Goal: Task Accomplishment & Management: Complete application form

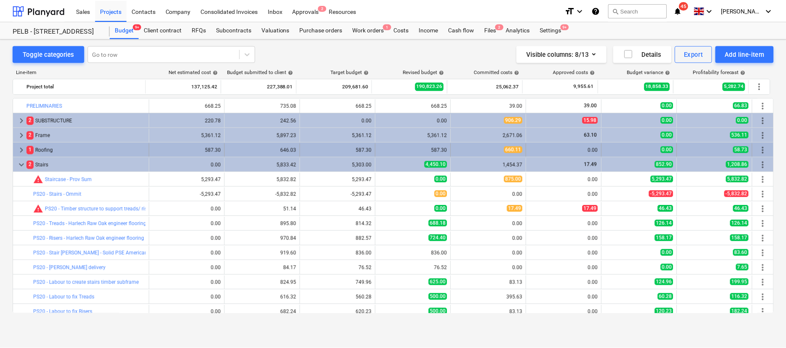
scroll to position [50, 0]
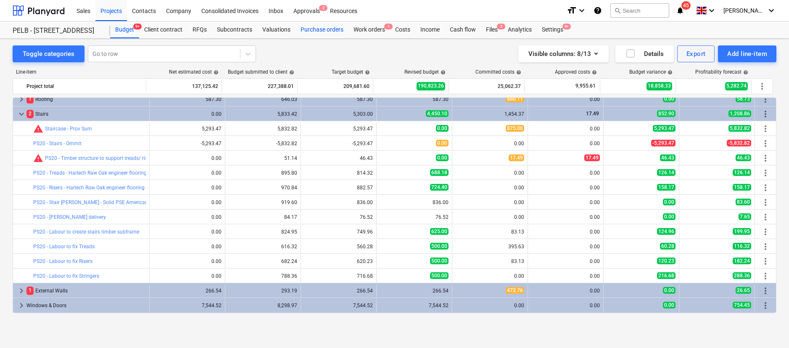
click at [320, 31] on div "Purchase orders" at bounding box center [322, 29] width 53 height 17
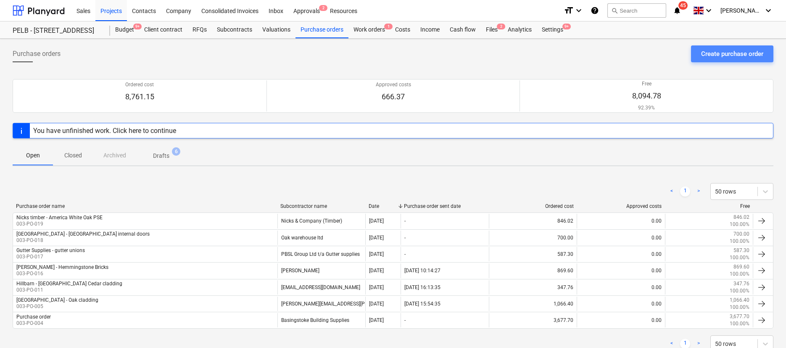
click at [746, 57] on div "Create purchase order" at bounding box center [732, 53] width 62 height 11
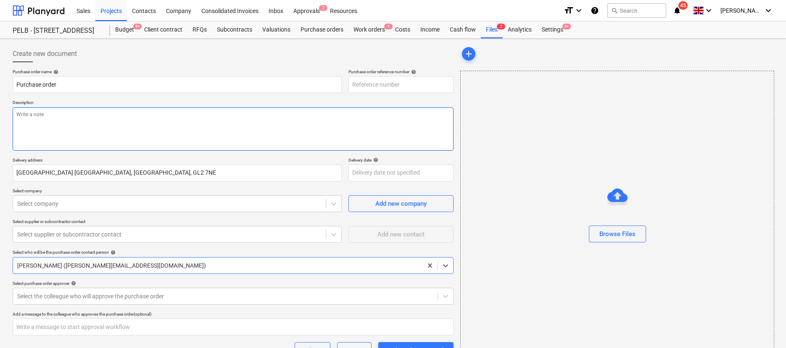
type textarea "x"
type input "003-PO-020"
click at [0, 70] on html "Sales Projects Contacts Company Consolidated Invoices Inbox Approvals 2 Resourc…" at bounding box center [393, 174] width 786 height 348
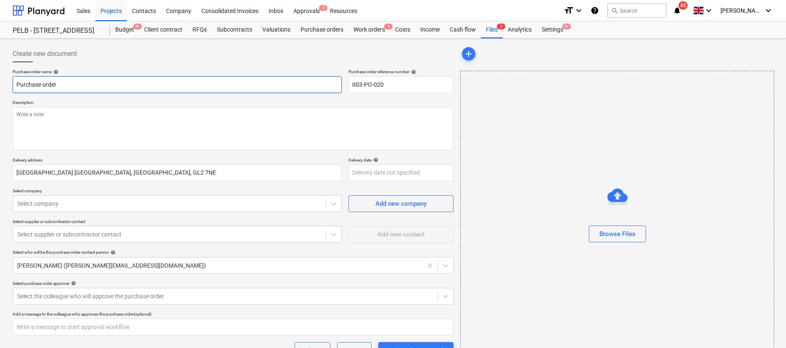
type textarea "x"
type input "H"
type textarea "x"
type input "Ho"
type textarea "x"
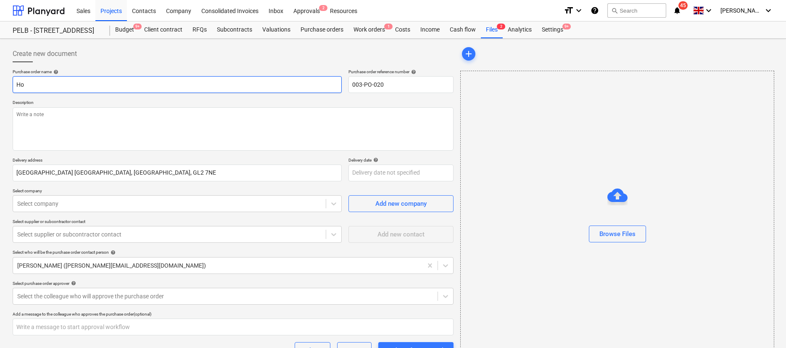
type input "How"
type textarea "x"
type input "Howd"
type textarea "x"
type input "Howde"
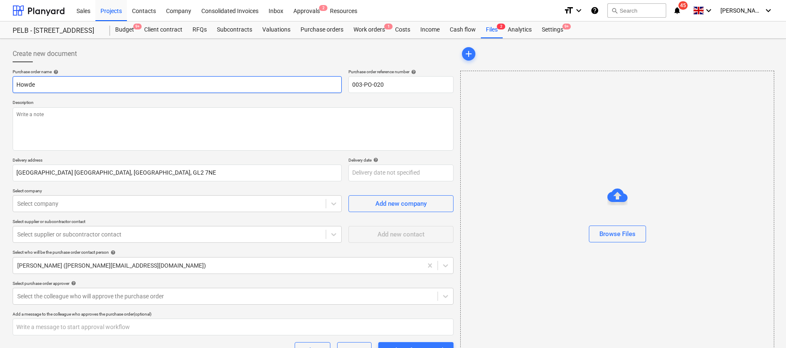
type textarea "x"
type input "Howden"
type textarea "x"
type input "Howdens"
type textarea "x"
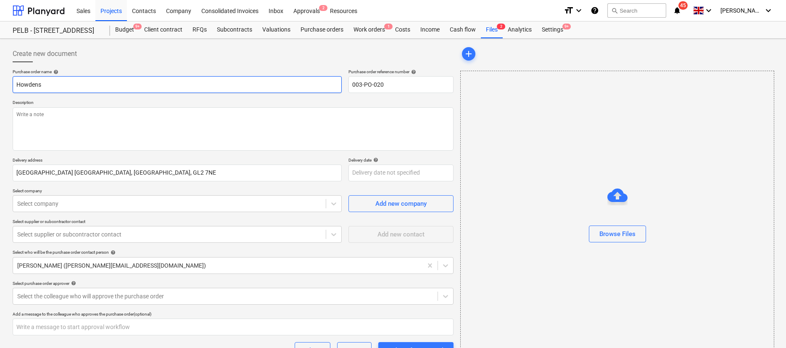
type input "Howdens-"
type textarea "x"
type input "Howdens-"
type textarea "x"
type input "Howdens- S"
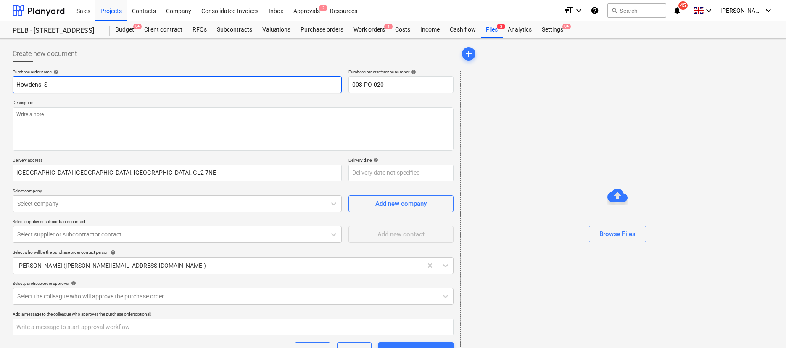
type textarea "x"
type input "Howdens- So"
type textarea "x"
type input "Howdens- S"
type textarea "x"
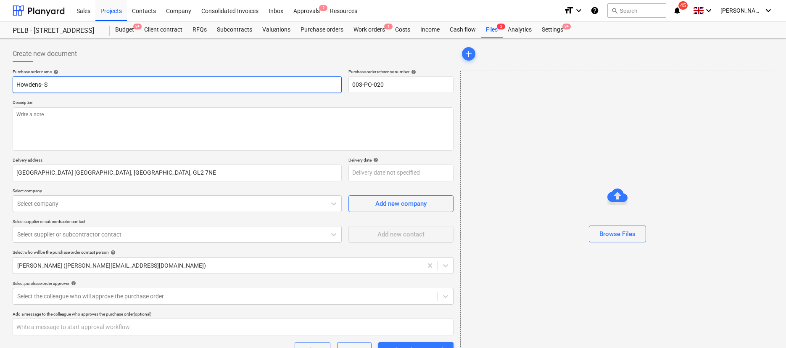
type input "Howdens- SO"
type textarea "x"
type input "Howdens- SOu"
type textarea "x"
type input "Howdens- SOut"
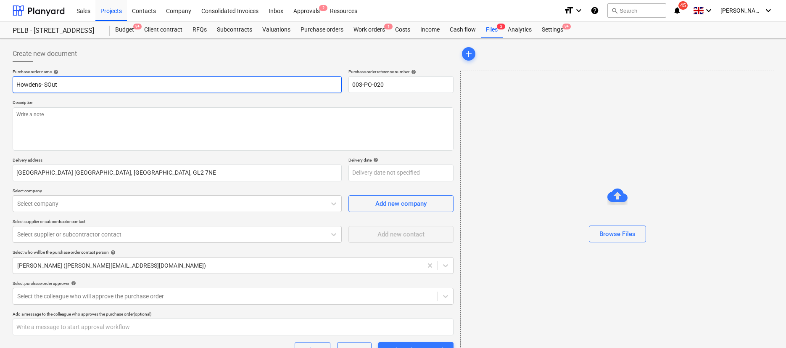
type textarea "x"
type input "Howdens- SOuth"
type textarea "x"
type input "Howdens- SOuth"
type textarea "x"
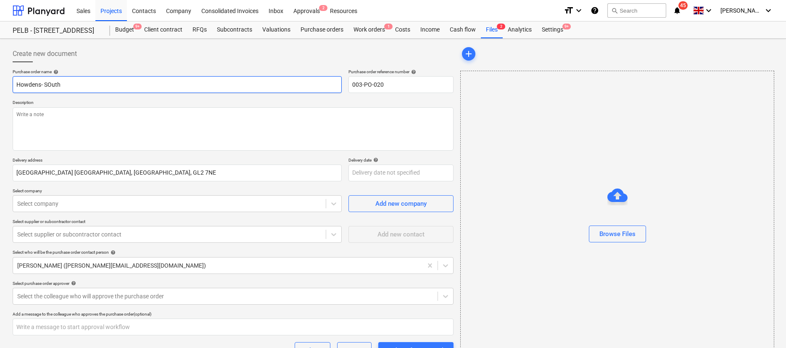
type input "Howdens- SOuth b"
type textarea "x"
type input "Howdens- SOuth ba"
type textarea "x"
type input "Howdens- SOuth barn"
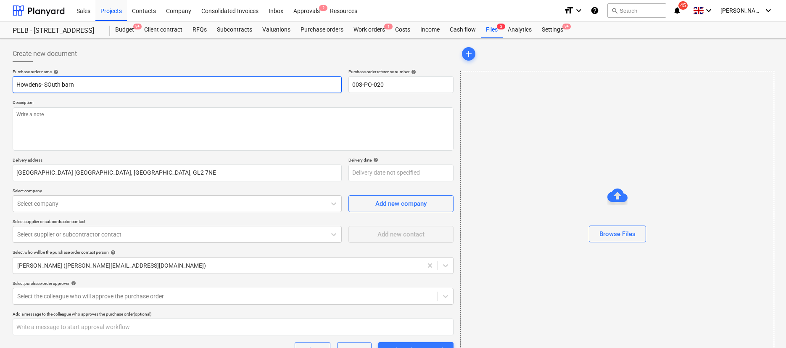
type textarea "x"
type input "Howdens- SOuth barn"
type textarea "x"
type input "Howdens- SOuth barn -"
type textarea "x"
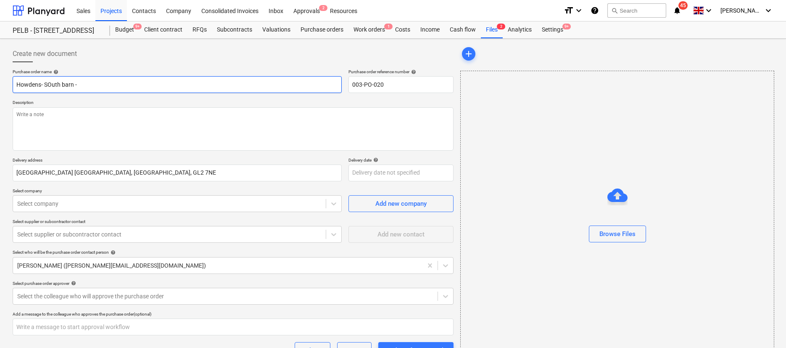
type input "Howdens- SOuth barn -"
type textarea "x"
type input "Howdens- SOuth barn - S"
type textarea "x"
type input "Howdens- SOuth barn - Sk"
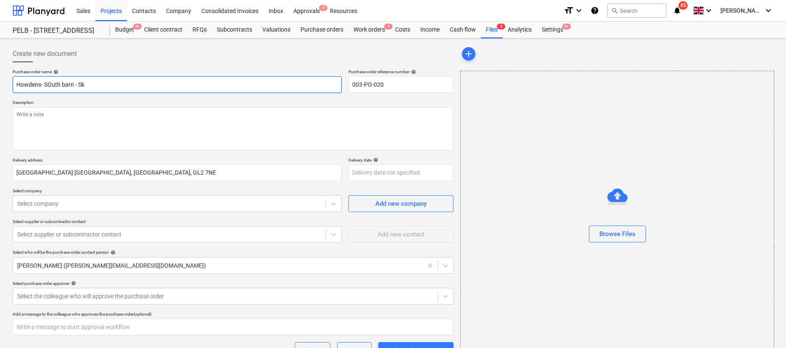
type textarea "x"
type input "Howdens- SOuth barn - Skk"
type textarea "x"
type input "Howdens- SOuth barn - Sk"
type textarea "x"
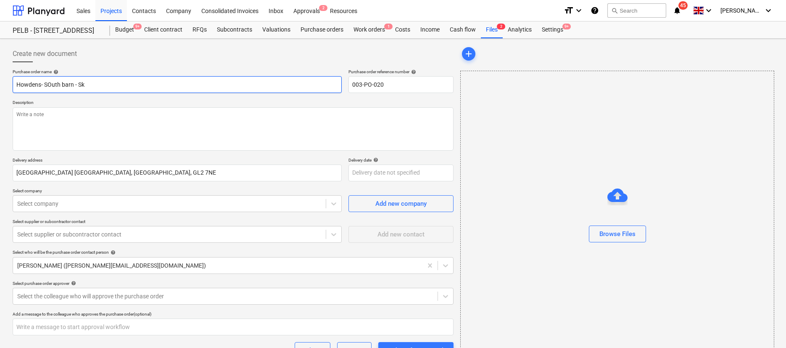
type input "Howdens- SOuth barn - Ski"
type textarea "x"
type input "Howdens- SOuth barn - Skir"
type textarea "x"
type input "Howdens- SOuth barn - Skiri"
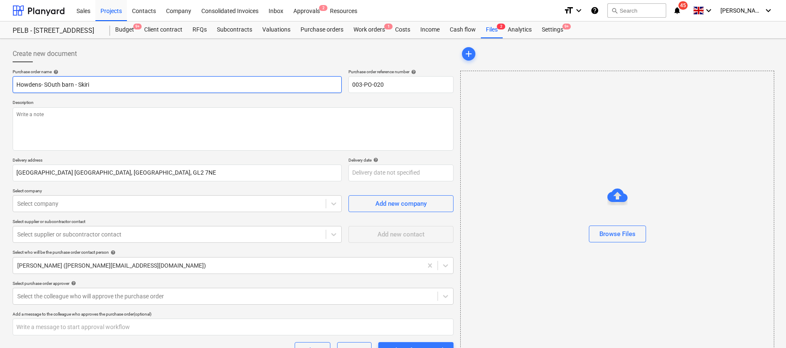
type textarea "x"
type input "Howdens- SOuth barn - Skirin"
type textarea "x"
type input "Howdens- SOuth barn - [GEOGRAPHIC_DATA]"
type textarea "x"
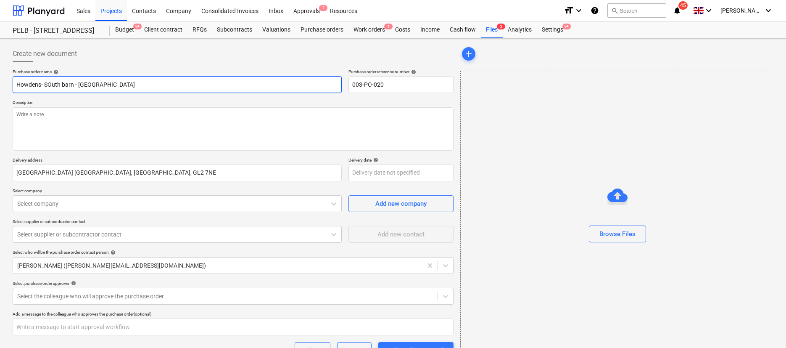
type input "Howdens- SOuth barn - [GEOGRAPHIC_DATA]"
type textarea "x"
type input "Howdens- SOuth barn - [GEOGRAPHIC_DATA] g"
type textarea "x"
type input "Howdens- SOuth barn - [GEOGRAPHIC_DATA] g"
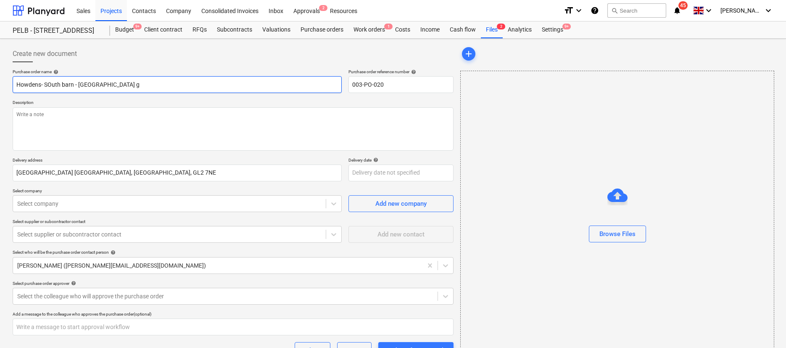
type textarea "x"
type input "Howdens- SOuth barn - [GEOGRAPHIC_DATA] g"
type textarea "x"
type input "Howdens- SOuth barn - [GEOGRAPHIC_DATA]"
type textarea "x"
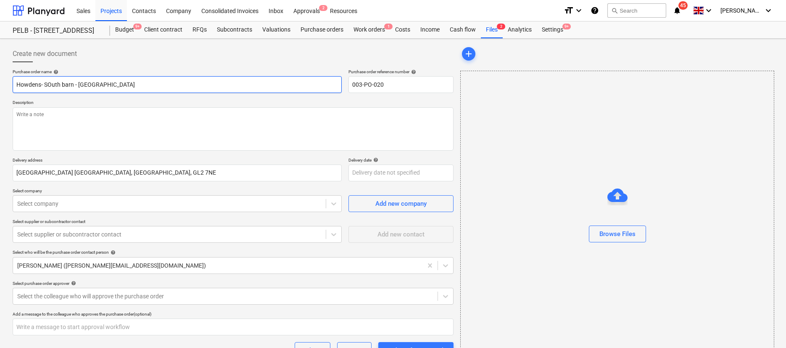
type input "Howdens- SOuth barn - [GEOGRAPHIC_DATA]"
type textarea "x"
type input "Howdens- SOuth barn - Skirin"
type textarea "x"
type input "Howdens- SOuth barn - Skiri"
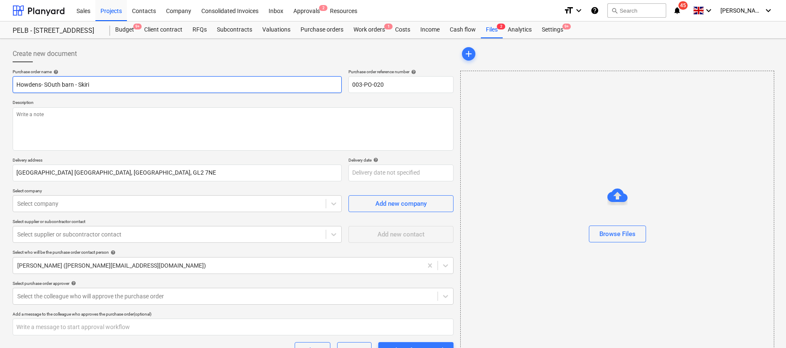
type textarea "x"
type input "Howdens- SOuth barn - Skir"
type textarea "x"
type input "Howdens- SOuth barn - Skirt"
type textarea "x"
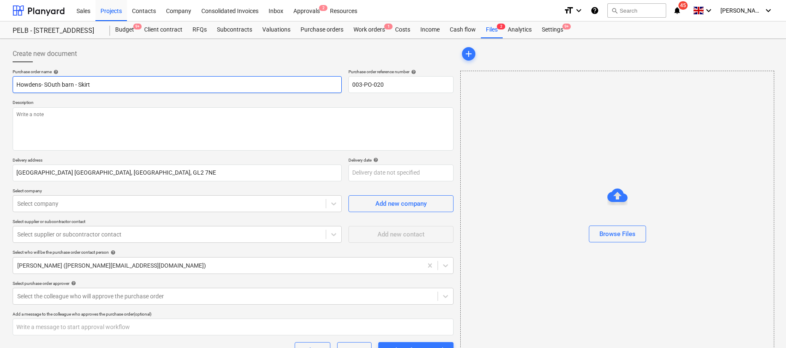
type input "Howdens- SOuth barn - Skirti"
type textarea "x"
type input "Howdens- SOuth barn - Skirtin"
type textarea "x"
type input "Howdens- SOuth barn - Skirting"
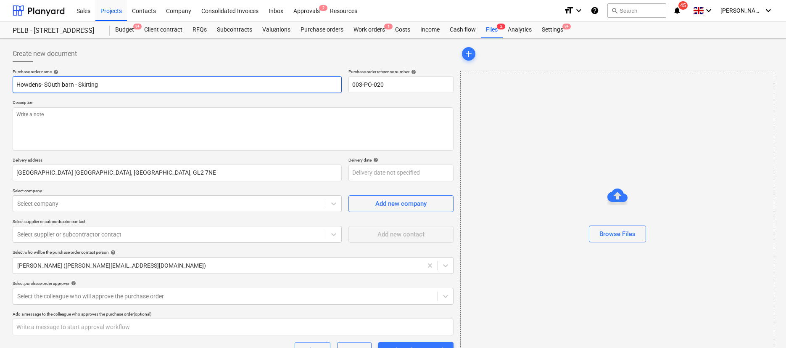
type textarea "x"
type input "Howdens- SOuth barn - Skirting"
type textarea "x"
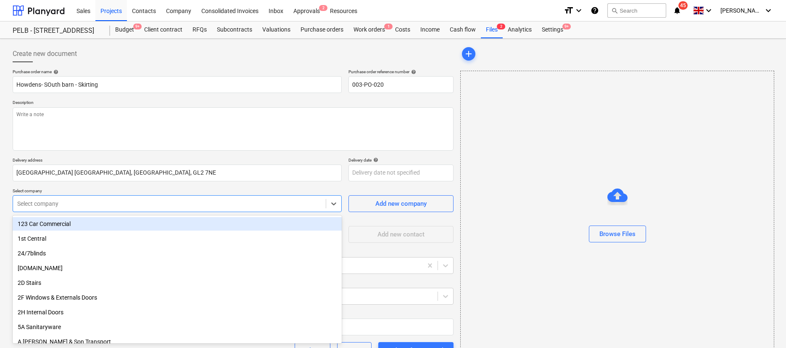
click at [108, 204] on div at bounding box center [169, 203] width 304 height 8
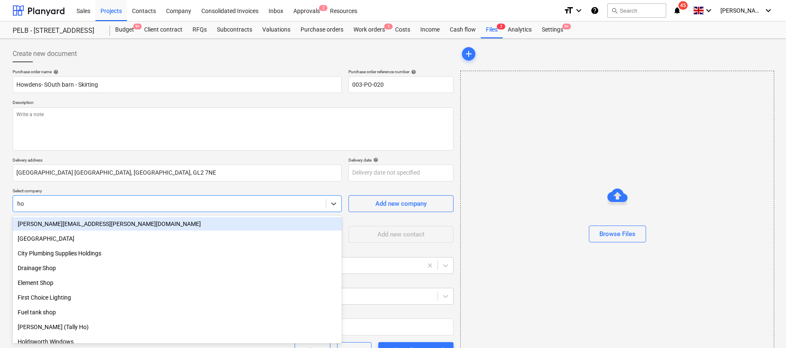
type input "how"
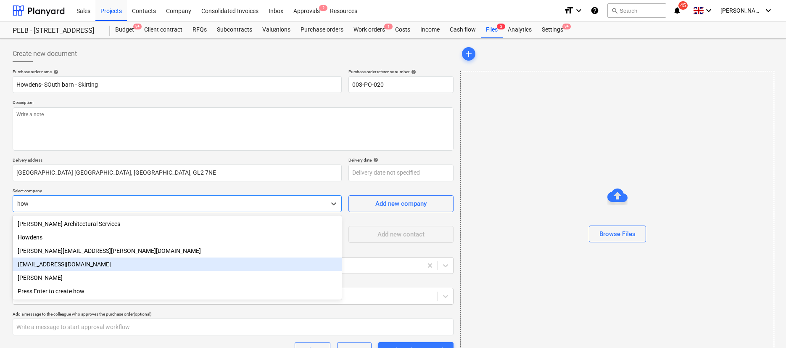
click at [71, 264] on div "[EMAIL_ADDRESS][DOMAIN_NAME]" at bounding box center [177, 263] width 329 height 13
type textarea "x"
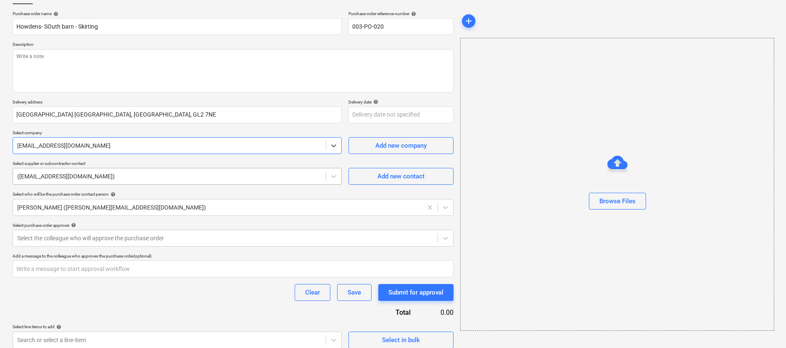
scroll to position [65, 0]
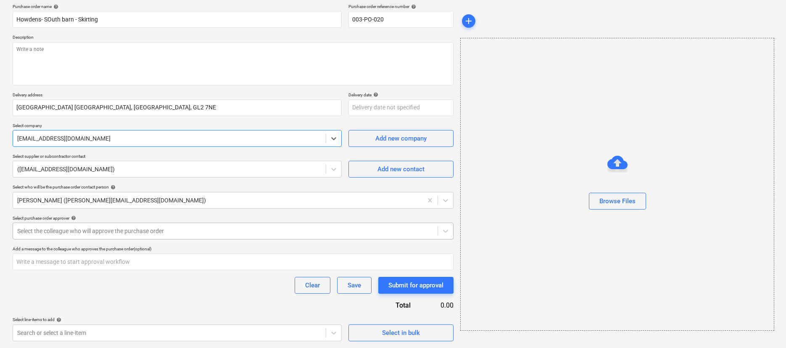
click at [130, 230] on div at bounding box center [225, 231] width 416 height 8
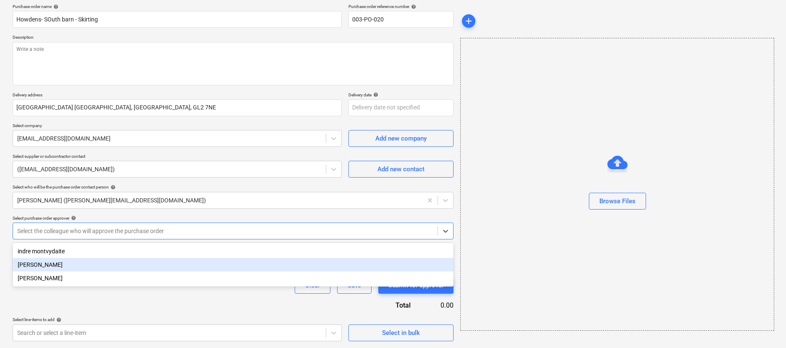
click at [69, 262] on div "[PERSON_NAME]" at bounding box center [233, 264] width 441 height 13
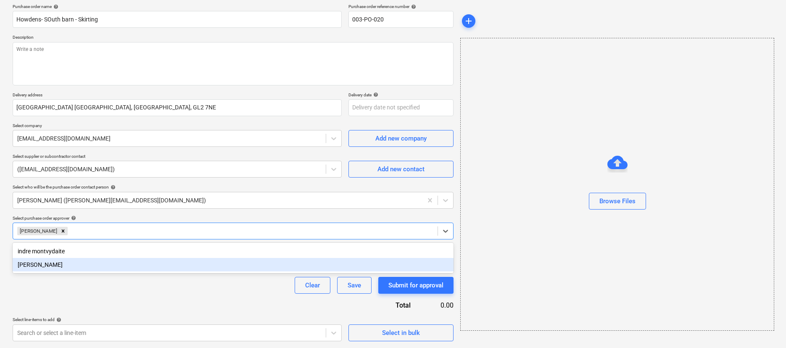
click at [80, 295] on div "Purchase order name help Howdens- SOuth barn - Skirting Purchase order referenc…" at bounding box center [233, 172] width 441 height 337
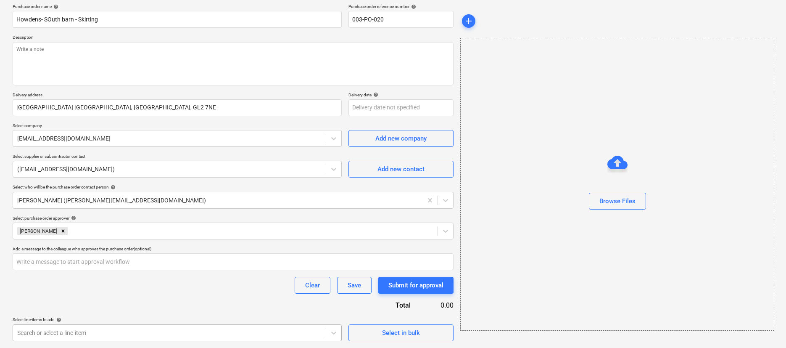
click at [297, 283] on body "Sales Projects Contacts Company Consolidated Invoices Inbox Approvals 2 Resourc…" at bounding box center [393, 109] width 786 height 348
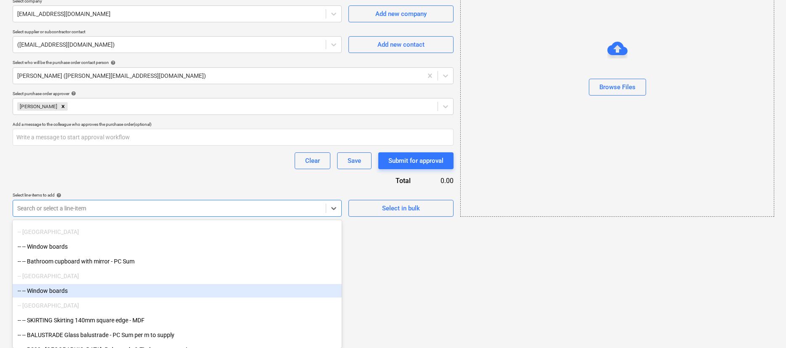
scroll to position [1147, 0]
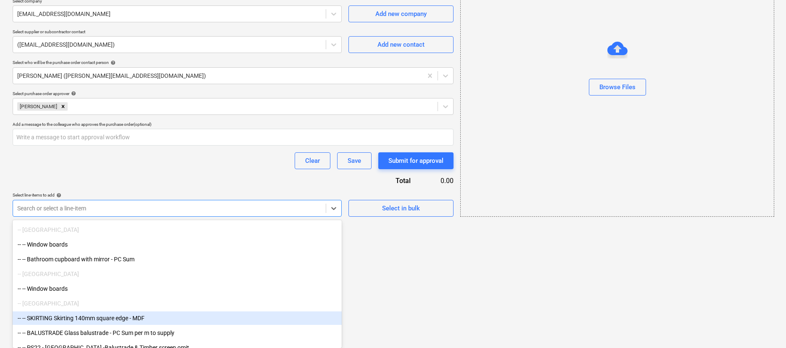
click at [105, 319] on div "-- -- SKIRTING Skirting 140mm square edge - MDF" at bounding box center [177, 317] width 329 height 13
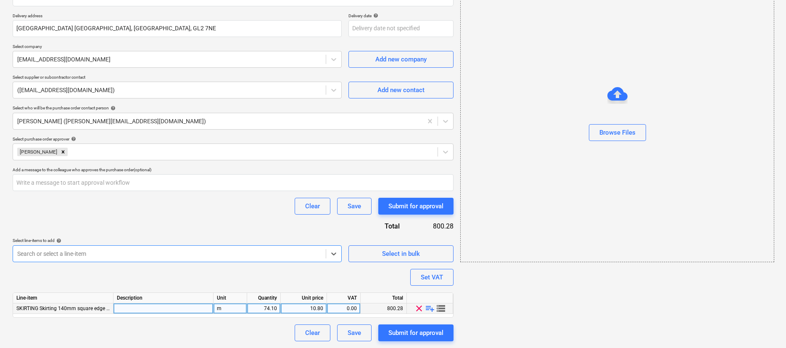
click at [73, 312] on div "SKIRTING Skirting 140mm square edge - MDF" at bounding box center [63, 308] width 101 height 11
click at [78, 309] on span "SKIRTING Skirting 140mm square edge - MDF" at bounding box center [67, 308] width 103 height 6
click at [127, 309] on div at bounding box center [164, 308] width 100 height 11
click at [90, 311] on div "SKIRTING Skirting 140mm square edge - MDF" at bounding box center [63, 308] width 101 height 11
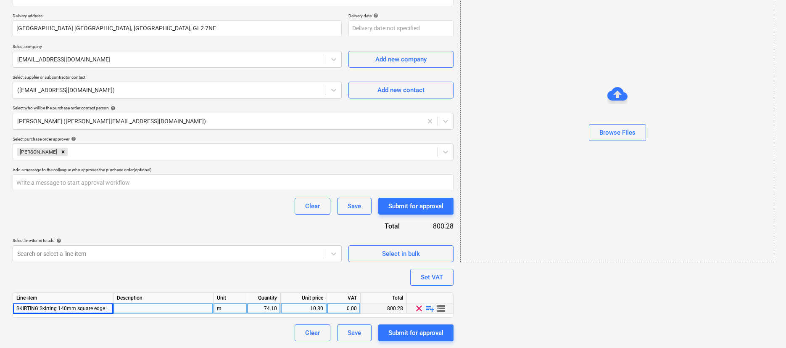
click at [68, 310] on span "SKIRTING Skirting 140mm square edge - MDF" at bounding box center [67, 308] width 103 height 6
click at [69, 308] on span "SKIRTING Skirting 140mm square edge - MDF" at bounding box center [67, 308] width 103 height 6
click at [66, 307] on span "SKIRTING Skirting 140mm square edge - MDF" at bounding box center [67, 308] width 103 height 6
click at [431, 306] on span "playlist_add" at bounding box center [430, 308] width 10 height 10
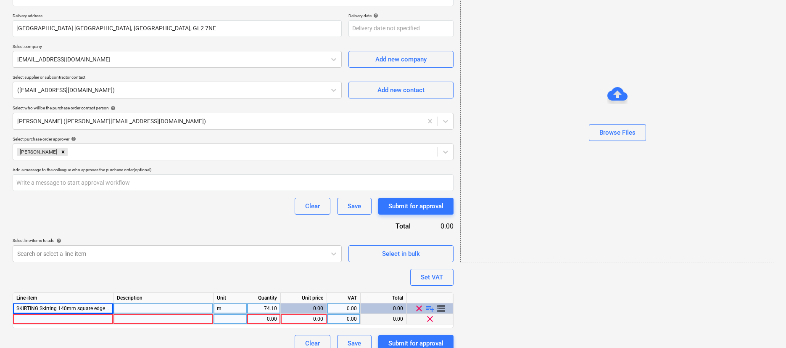
click at [135, 316] on div at bounding box center [164, 319] width 100 height 11
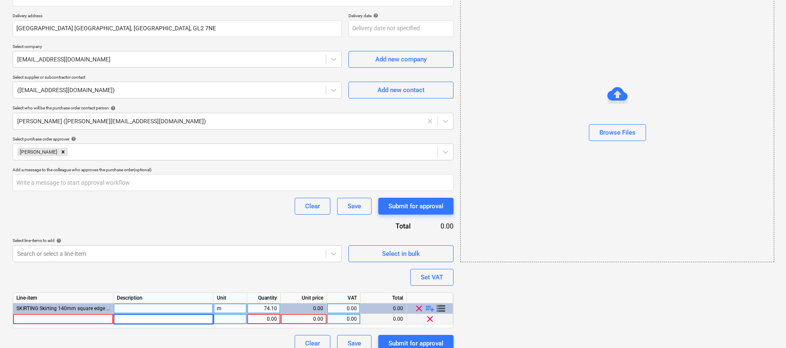
click at [137, 321] on input at bounding box center [164, 319] width 100 height 10
click at [92, 319] on div at bounding box center [63, 319] width 101 height 11
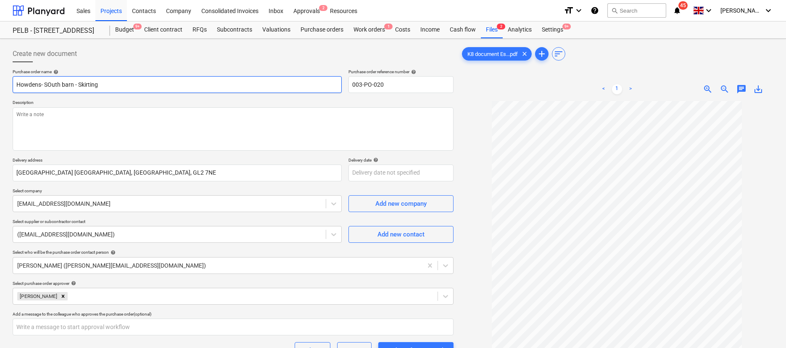
click at [50, 83] on input "Howdens- SOuth barn - Skirting" at bounding box center [177, 84] width 329 height 17
type textarea "x"
type input "Howdens- Suth barn - Skirting"
type textarea "x"
click at [106, 84] on input "Howdens- South barn - Skirting" at bounding box center [177, 84] width 329 height 17
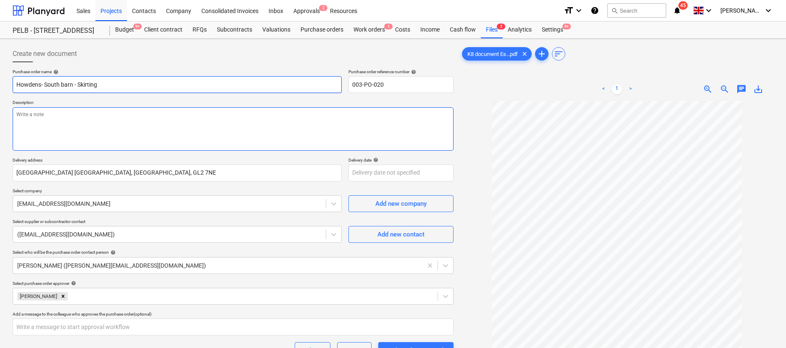
type input "Howdens- South barn - Skirting"
click at [75, 116] on textarea at bounding box center [233, 128] width 441 height 43
type textarea "x"
type textarea "A"
type textarea "x"
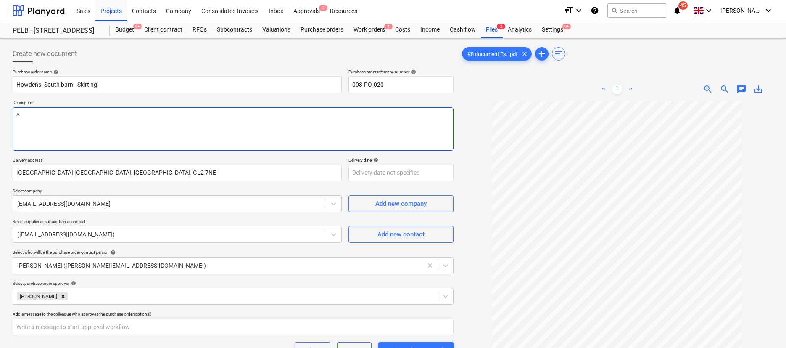
type textarea "As"
type textarea "x"
type textarea "As"
type textarea "x"
type textarea "As p"
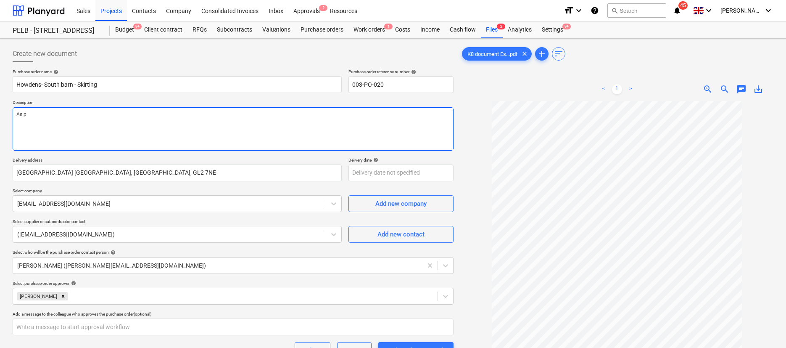
type textarea "x"
type textarea "As pe"
type textarea "x"
type textarea "As per"
type textarea "x"
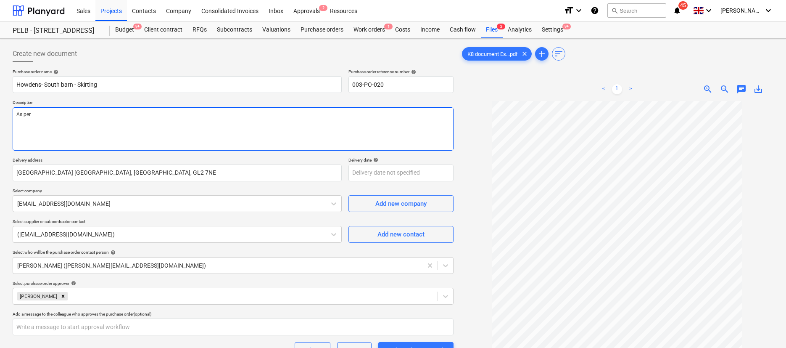
type textarea "As per"
type textarea "x"
type textarea "As per q"
type textarea "x"
type textarea "As per qu"
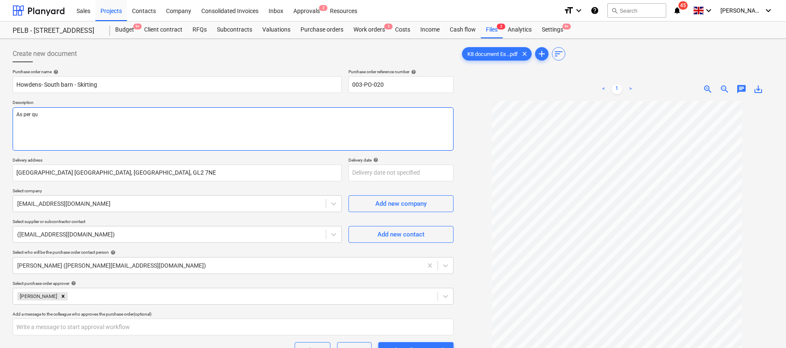
type textarea "x"
type textarea "As per quo"
type textarea "x"
type textarea "As per quot"
type textarea "x"
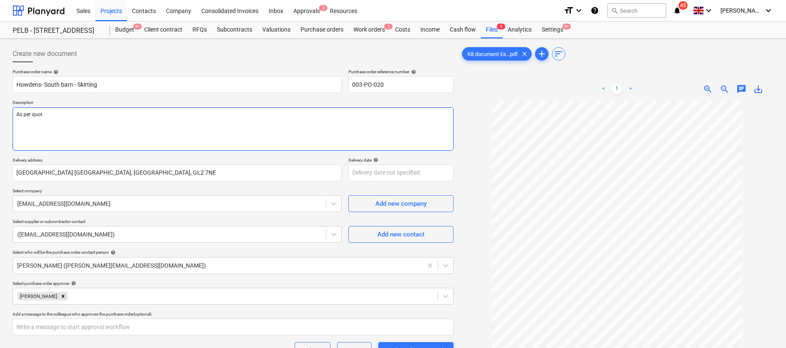
type textarea "As per quote"
type textarea "x"
type textarea "As per quote"
type textarea "x"
type textarea "As per quote -"
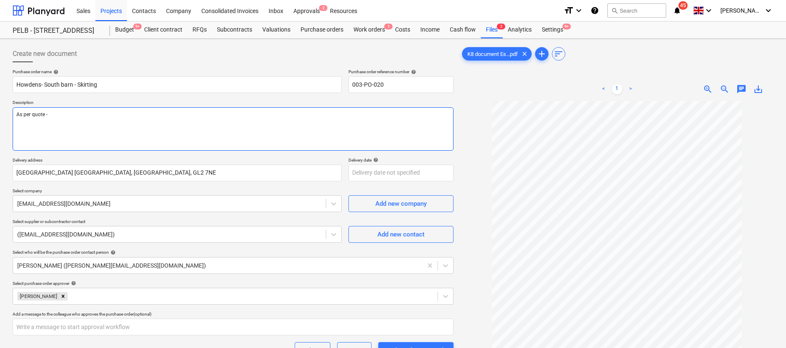
type textarea "x"
type textarea "As per quote -"
paste textarea "E60/0291289"
type textarea "x"
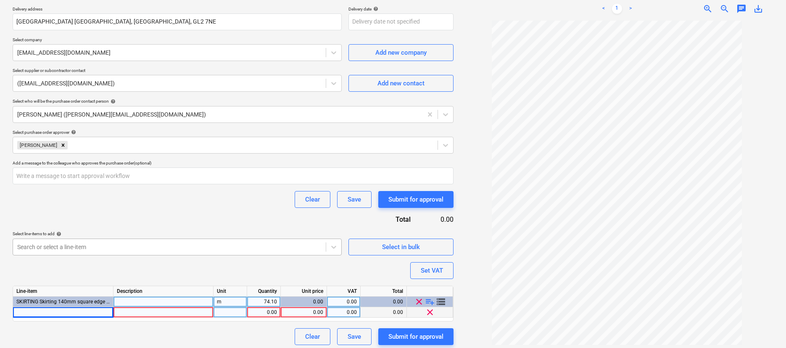
scroll to position [155, 0]
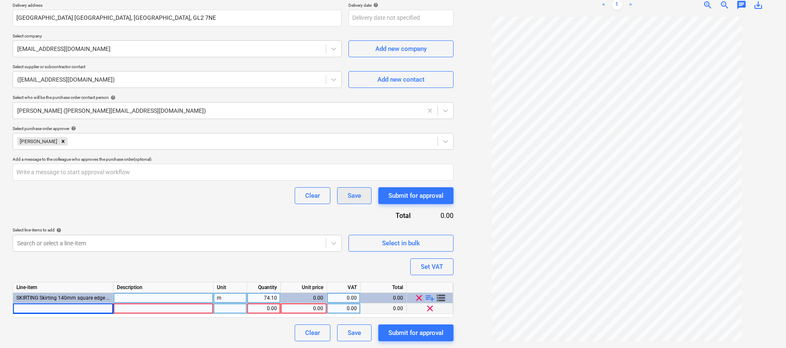
type textarea "As per quote - E60/0291289"
click at [152, 309] on div at bounding box center [164, 308] width 100 height 11
type textarea "x"
type input "MOD0820 Primed MDF Plain Square Skirting 4.2m x 96mm x 14.5mm"
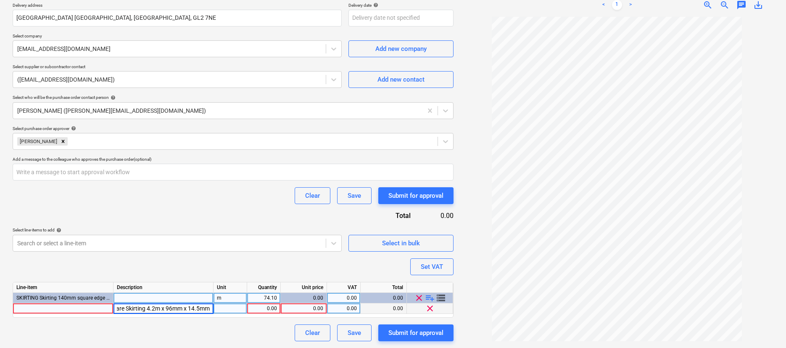
type textarea "x"
click at [76, 308] on div at bounding box center [63, 308] width 101 height 11
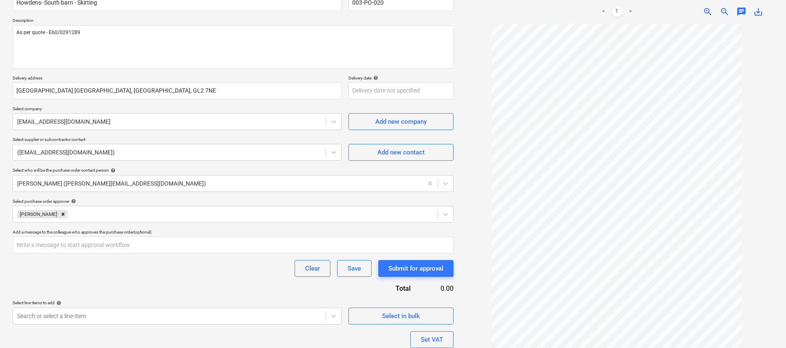
scroll to position [155, 0]
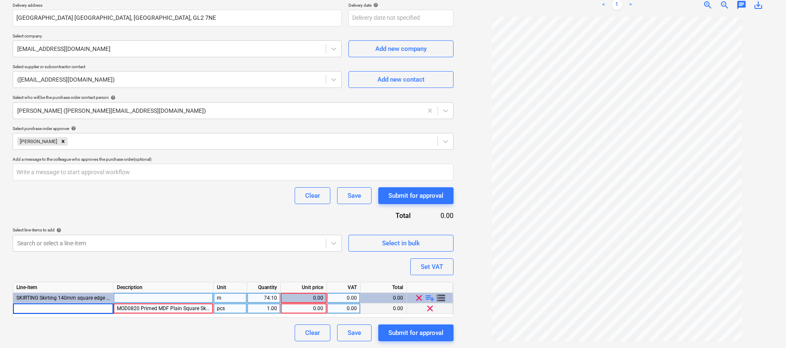
drag, startPoint x: 271, startPoint y: 306, endPoint x: 260, endPoint y: 306, distance: 10.9
click at [260, 306] on div "1.00" at bounding box center [264, 308] width 34 height 11
type input "3"
type textarea "x"
click at [276, 298] on div "74.10" at bounding box center [264, 298] width 26 height 11
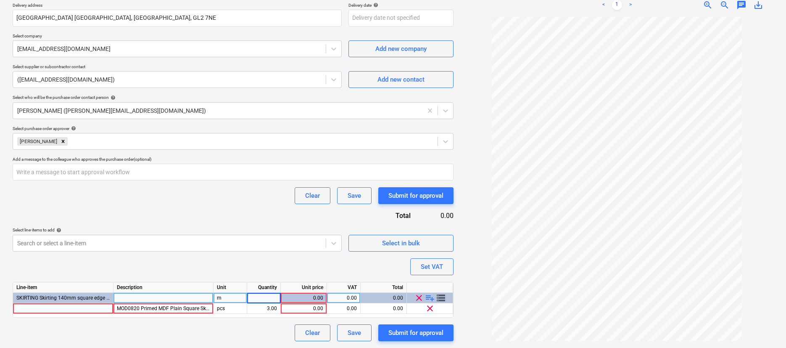
click at [227, 298] on div "m" at bounding box center [231, 298] width 34 height 11
click at [251, 325] on div "Clear Save Submit for approval" at bounding box center [233, 332] width 441 height 17
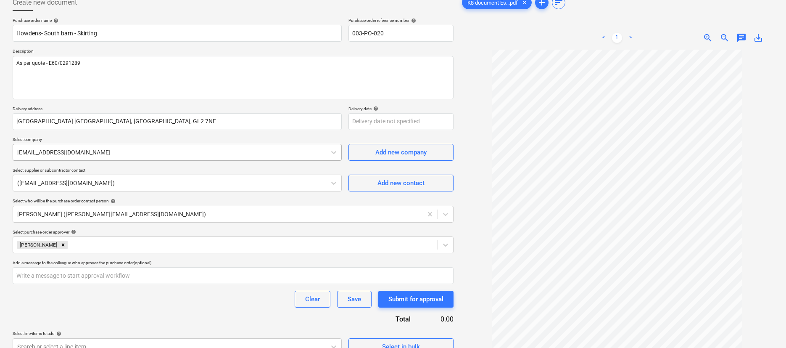
scroll to position [28, 0]
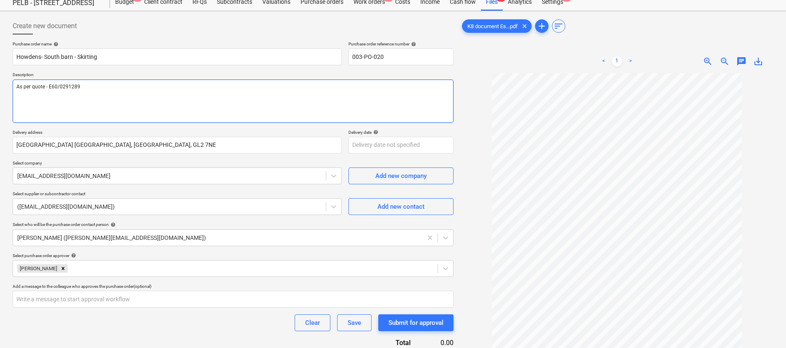
click at [69, 100] on textarea "As per quote - E60/0291289" at bounding box center [233, 100] width 441 height 43
type textarea "x"
type textarea "As per quote - E60/0291289"
type textarea "x"
type textarea "As per quote - E60/0291289"
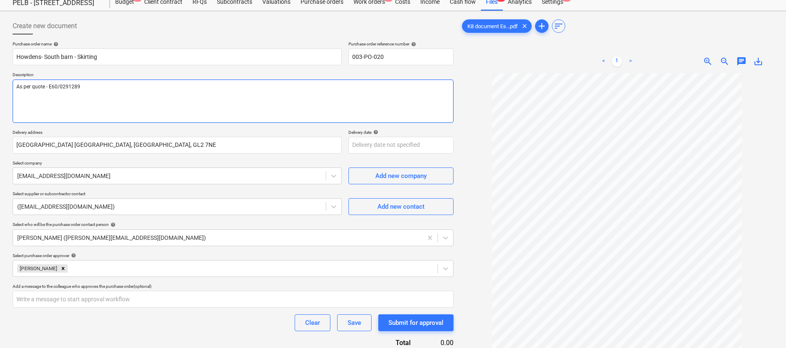
type textarea "x"
type textarea "As per quote - E60/0291289 3"
type textarea "x"
type textarea "As per quote - E60/0291289 3"
type textarea "x"
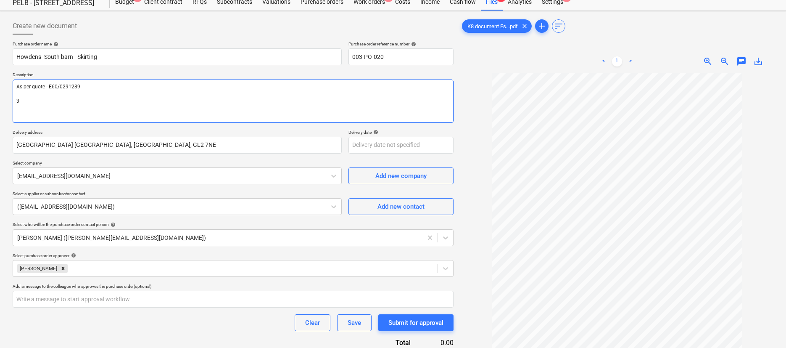
type textarea "As per quote - E60/0291289 3 x"
type textarea "x"
type textarea "As per quote - E60/0291289 3 x"
paste textarea "MOD0820 Primed MDF Plain Square Skirting 4.2m x 96mm x 14.5mm"
type textarea "x"
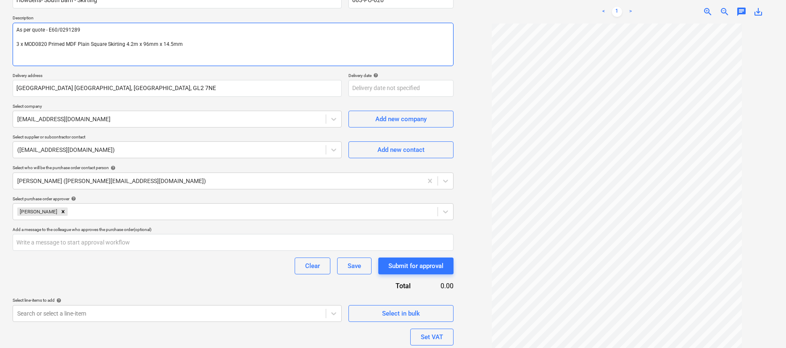
scroll to position [87, 0]
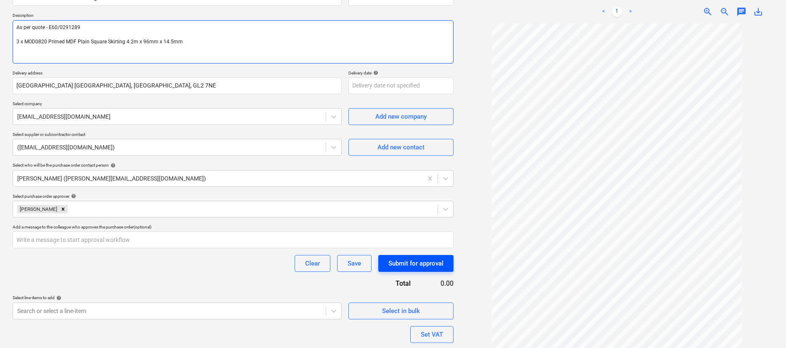
type textarea "As per quote - E60/0291289 3 x MOD0820 Primed MDF Plain Square Skirting 4.2m x …"
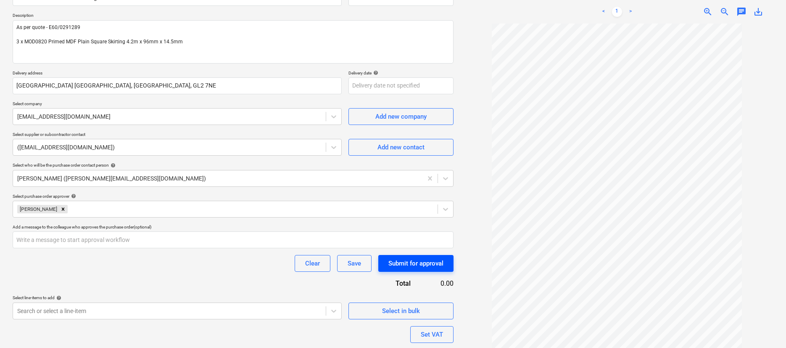
click at [417, 267] on div "Submit for approval" at bounding box center [416, 263] width 55 height 11
type textarea "x"
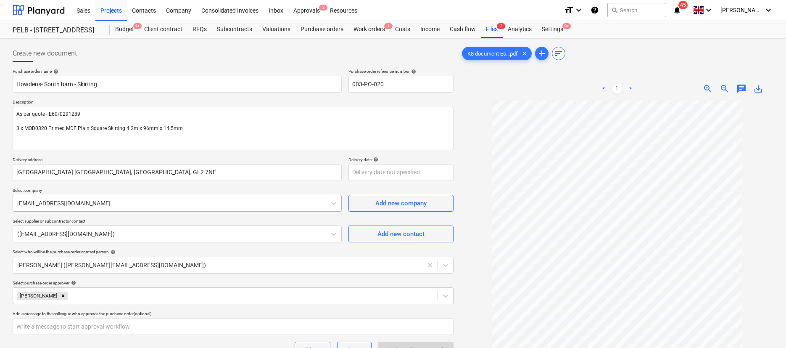
scroll to position [155, 0]
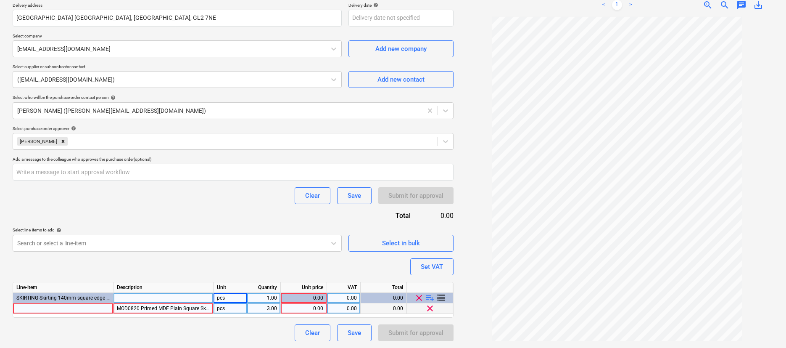
click at [316, 307] on div "0.00" at bounding box center [303, 308] width 39 height 11
type input "8.19"
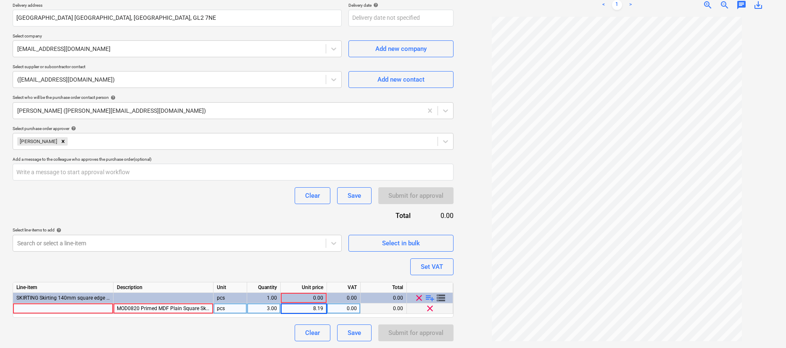
type textarea "x"
click at [365, 264] on div "Purchase order name help Howdens- South barn - Skirting Purchase order referenc…" at bounding box center [233, 127] width 441 height 427
click at [428, 269] on div "Set VAT" at bounding box center [432, 266] width 22 height 11
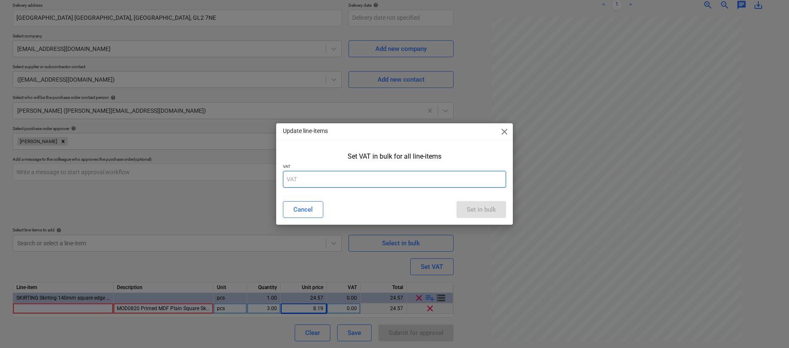
click at [367, 182] on input "text" at bounding box center [394, 179] width 223 height 17
type input "20"
click at [463, 204] on button "Set in bulk" at bounding box center [482, 209] width 50 height 17
type textarea "x"
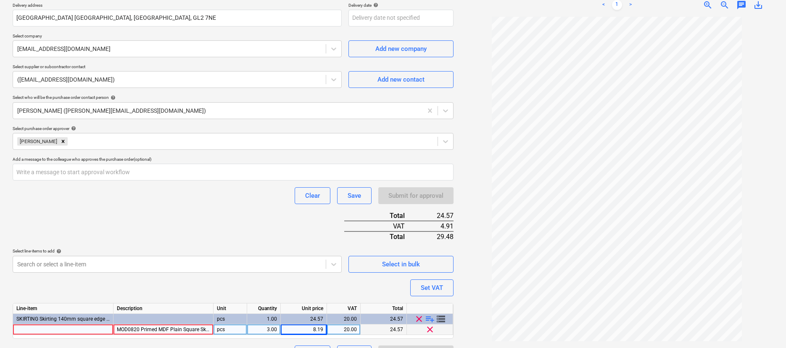
scroll to position [176, 0]
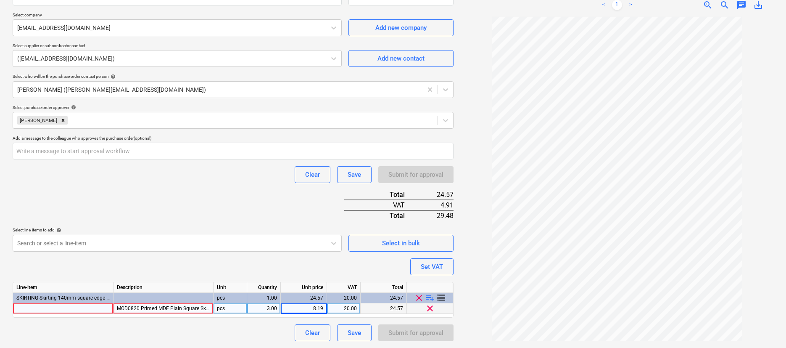
click at [129, 309] on div "MOD0820 Primed MDF Plain Square Skirting 4.2m x 96mm x 14.5mm" at bounding box center [164, 308] width 100 height 11
click at [59, 305] on div at bounding box center [63, 308] width 101 height 11
click at [138, 308] on div "MOD0820 Primed MDF Plain Square Skirting 4.2m x 96mm x 14.5mm" at bounding box center [164, 308] width 100 height 11
drag, startPoint x: 98, startPoint y: 306, endPoint x: 91, endPoint y: 306, distance: 7.1
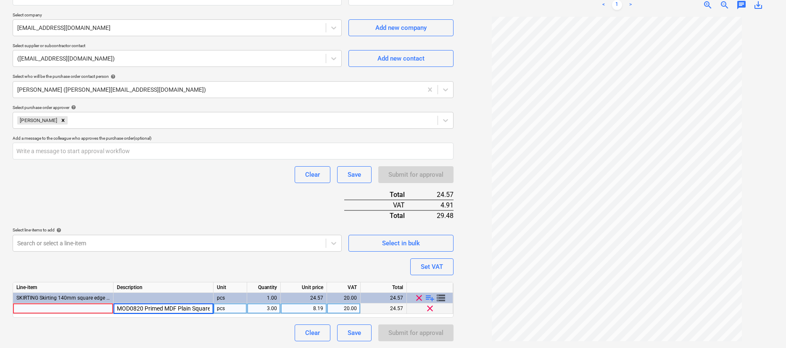
click at [0, 0] on div "MOD0820 Primed MDF Plain Square Skirting 4.2m x 96mm x 14.5mm pcs 3.00 8.19 20.…" at bounding box center [0, 0] width 0 height 0
type input "Primed MDF Plain Square Skirting 4.2m x 96mm x 14.5mm"
type textarea "x"
click at [69, 307] on div at bounding box center [63, 308] width 101 height 11
click at [158, 309] on div "Primed MDF Plain Square Skirting 4.2m x 96mm x 14.5mm" at bounding box center [164, 308] width 100 height 11
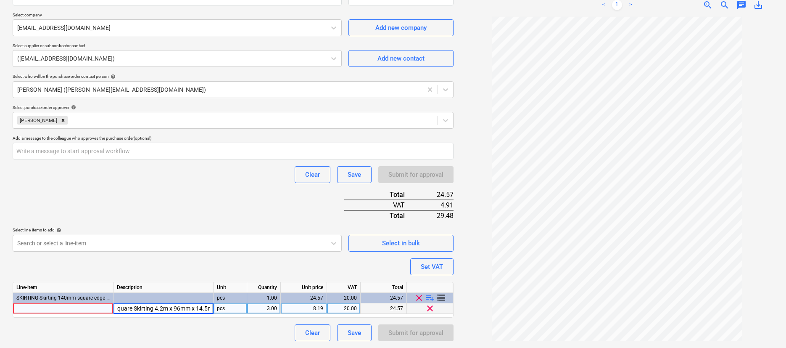
click at [161, 309] on input "Primed MDF Plain Square Skirting 4.2m x 96mm x 14.5mm" at bounding box center [164, 308] width 100 height 10
drag, startPoint x: 118, startPoint y: 308, endPoint x: 259, endPoint y: 310, distance: 140.9
click at [0, 0] on div "Primed MDF Plain Square Skirting 4.2m x 96mm x 14.5mm pcs 3.00 8.19 20.00 24.57…" at bounding box center [0, 0] width 0 height 0
click at [74, 309] on div at bounding box center [63, 308] width 101 height 11
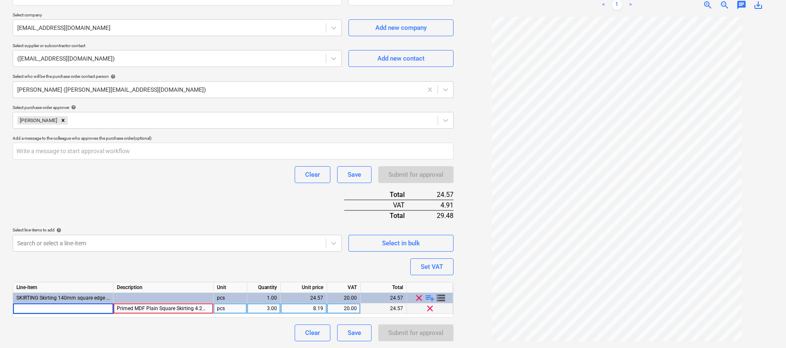
type input "Primed MDF Plain Square Skirting 4.2m x 96mm x 14.5mm"
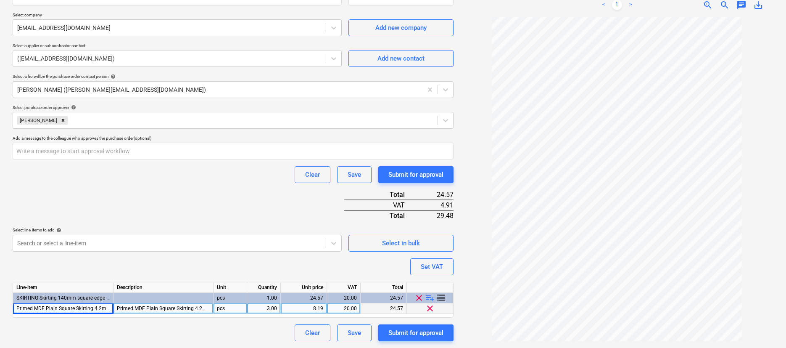
click at [63, 325] on div "Clear Save Submit for approval" at bounding box center [233, 332] width 441 height 17
click at [434, 335] on div "Submit for approval" at bounding box center [416, 332] width 55 height 11
type textarea "x"
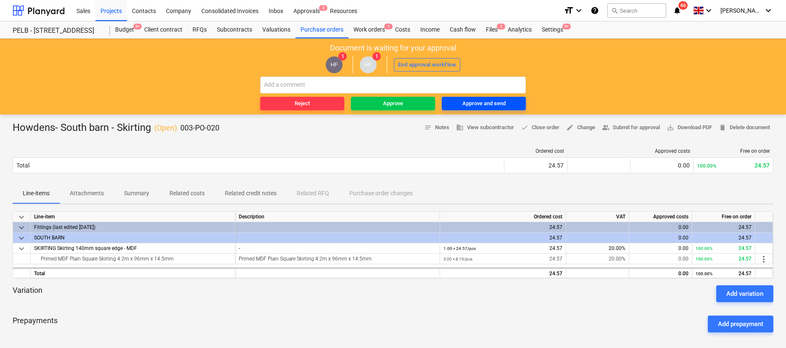
click at [487, 104] on div "Approve and send" at bounding box center [484, 104] width 43 height 10
